Goal: Book appointment/travel/reservation

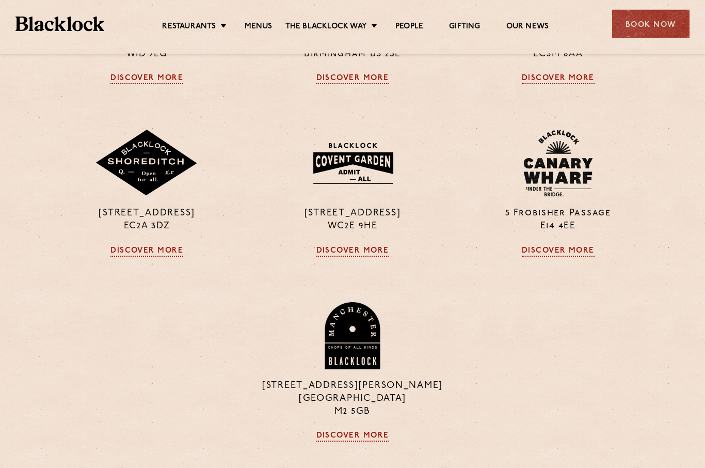
scroll to position [924, 0]
click at [361, 257] on link "Discover More" at bounding box center [353, 251] width 73 height 10
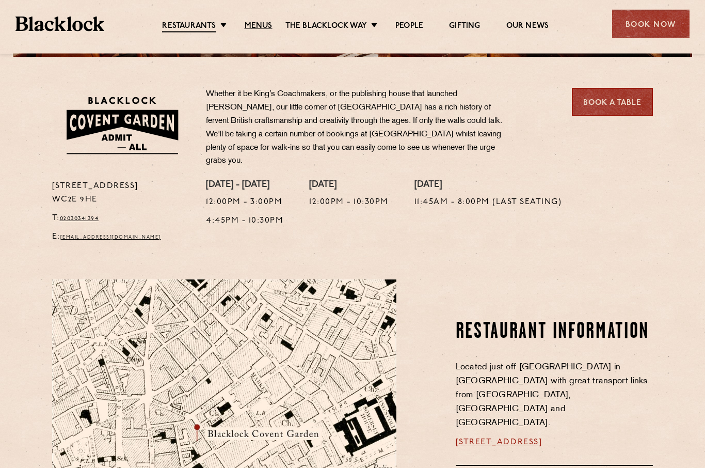
scroll to position [315, 0]
click at [261, 26] on link "Menus" at bounding box center [259, 26] width 28 height 10
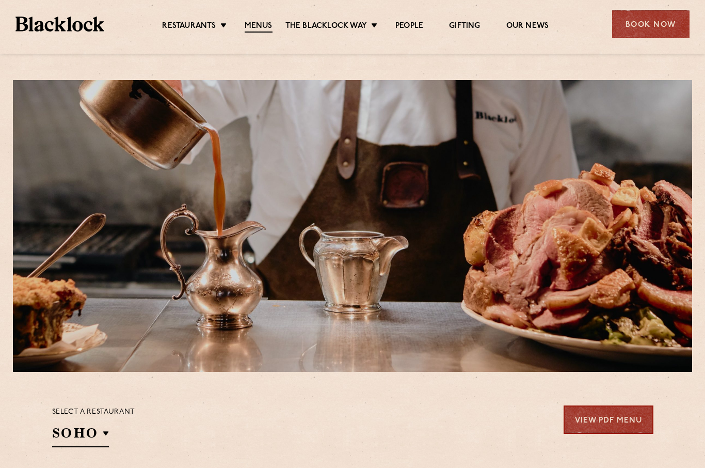
click at [667, 26] on div "Book Now" at bounding box center [650, 24] width 77 height 28
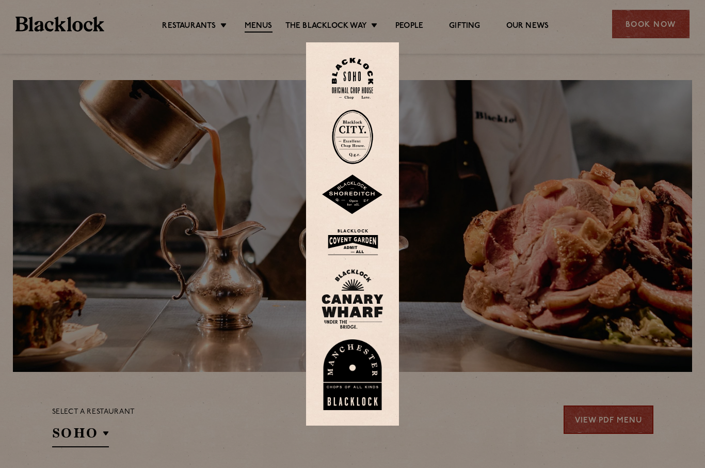
click at [361, 258] on img at bounding box center [353, 242] width 62 height 34
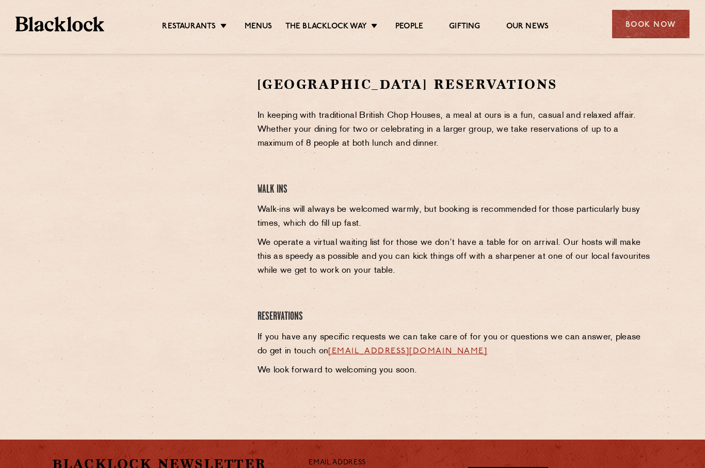
scroll to position [327, 0]
